Goal: Find contact information: Find contact information

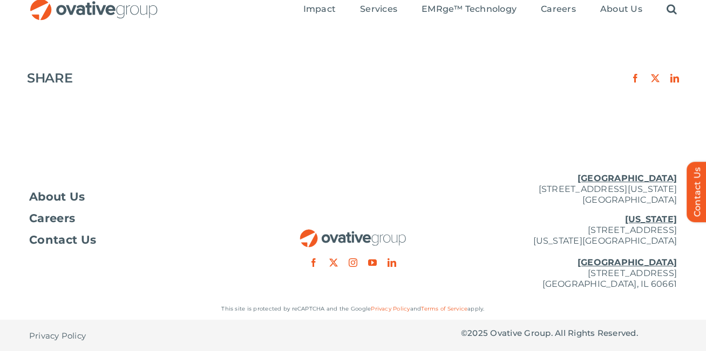
scroll to position [36, 0]
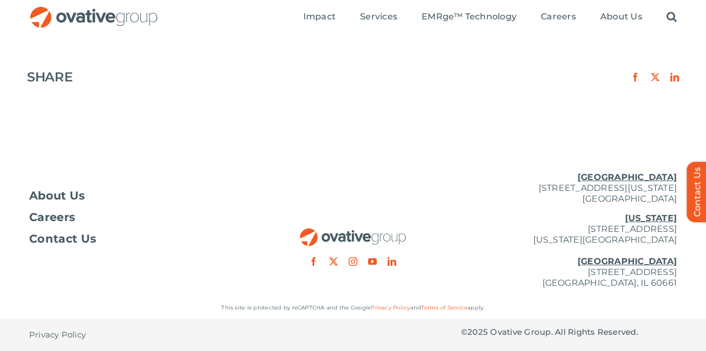
click at [665, 262] on u "[GEOGRAPHIC_DATA]" at bounding box center [626, 261] width 99 height 10
drag, startPoint x: 632, startPoint y: 268, endPoint x: 666, endPoint y: 287, distance: 38.9
click at [666, 287] on p "New York 254 Canal Street, Suite 5000 New York, NY 10013 Chicago 224 North Desp…" at bounding box center [569, 251] width 216 height 76
drag, startPoint x: 666, startPoint y: 287, endPoint x: 509, endPoint y: 270, distance: 157.9
click at [509, 271] on p "New York 254 Canal Street, Suite 5000 New York, NY 10013 Chicago 224 North Desp…" at bounding box center [569, 251] width 216 height 76
